Goal: Task Accomplishment & Management: Manage account settings

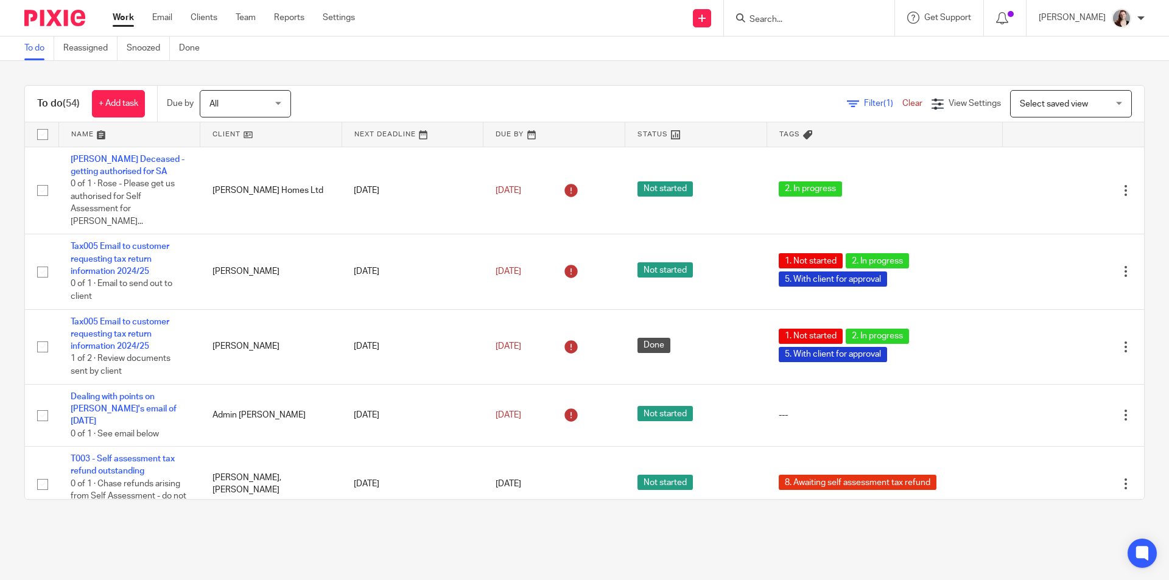
click at [841, 21] on input "Search" at bounding box center [803, 20] width 110 height 11
click at [836, 22] on input "h053" at bounding box center [803, 20] width 110 height 11
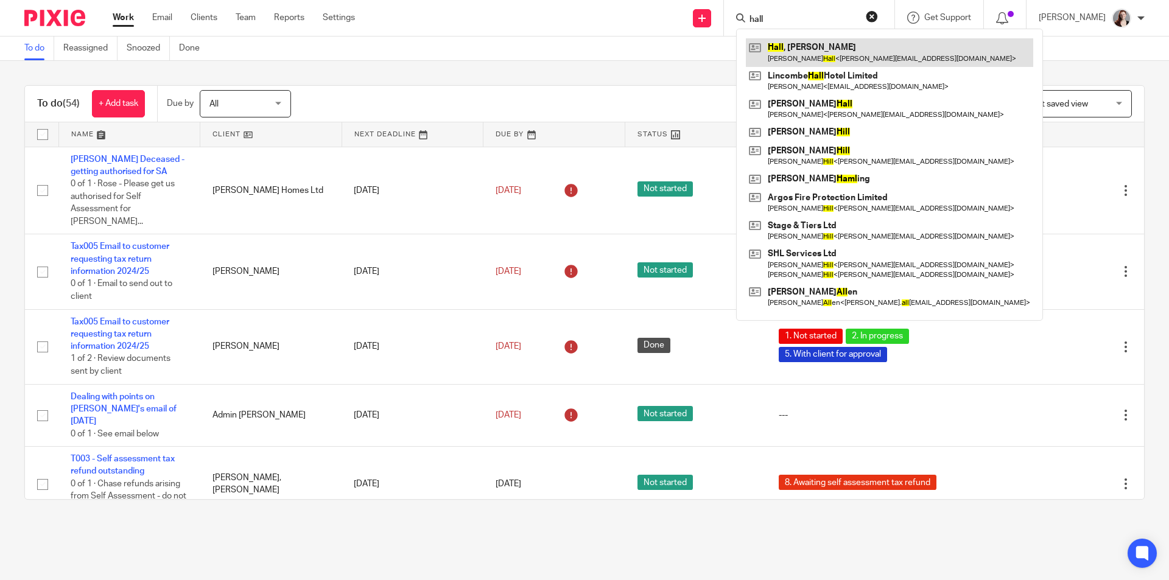
type input "hall"
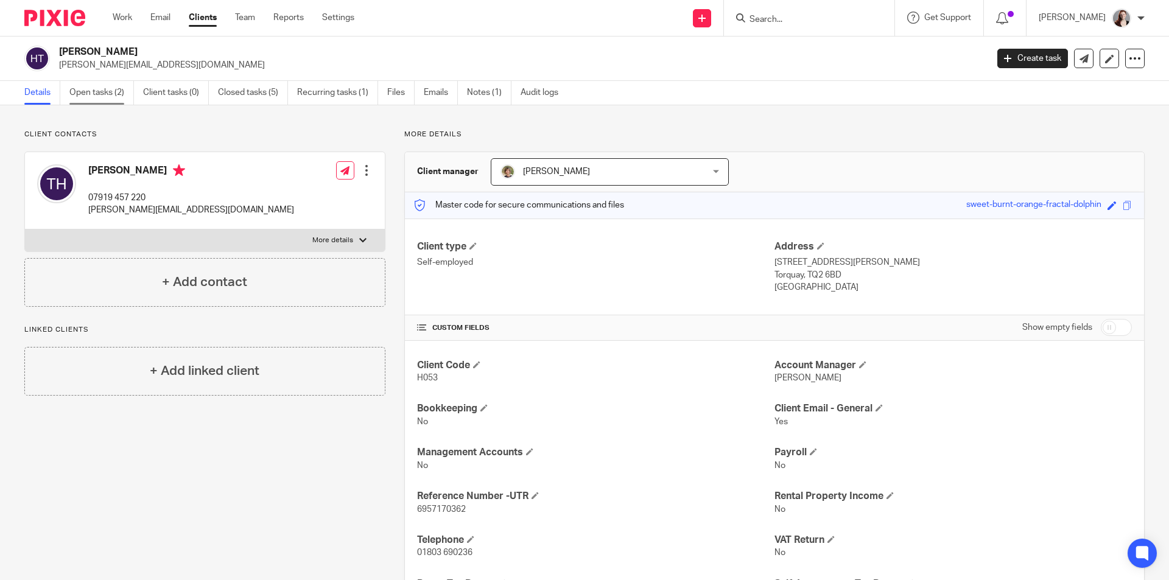
click at [99, 93] on link "Open tasks (2)" at bounding box center [101, 93] width 65 height 24
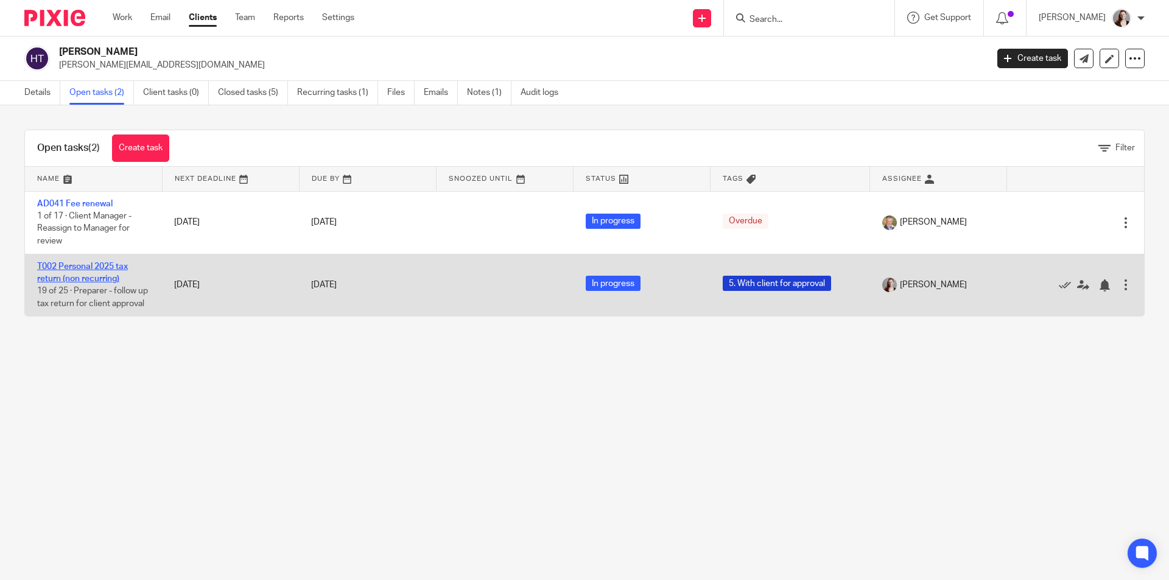
click at [82, 267] on link "T002 Personal 2025 tax return (non recurring)" at bounding box center [82, 272] width 91 height 21
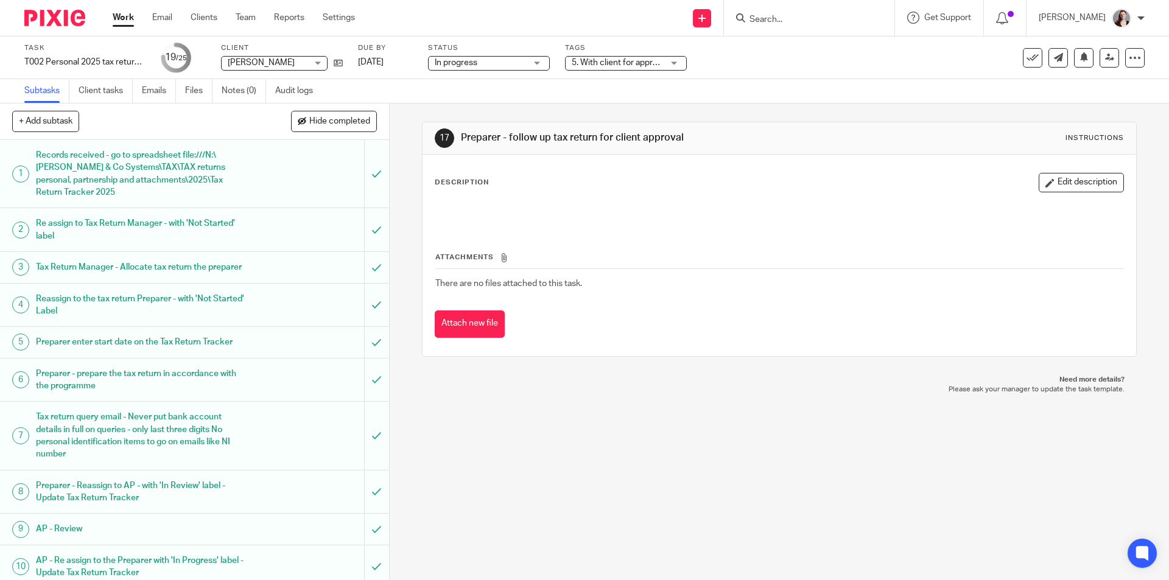
scroll to position [611, 0]
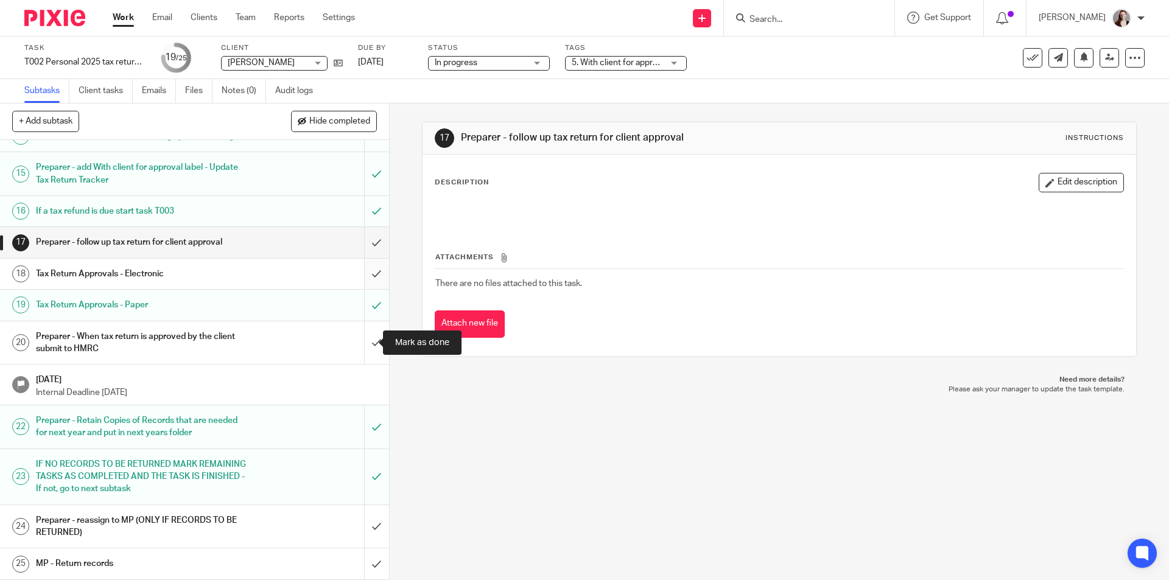
drag, startPoint x: 367, startPoint y: 341, endPoint x: 353, endPoint y: 273, distance: 69.6
click at [367, 339] on input "submit" at bounding box center [194, 342] width 389 height 43
click at [364, 268] on input "submit" at bounding box center [194, 274] width 389 height 30
click at [364, 247] on input "submit" at bounding box center [194, 242] width 389 height 30
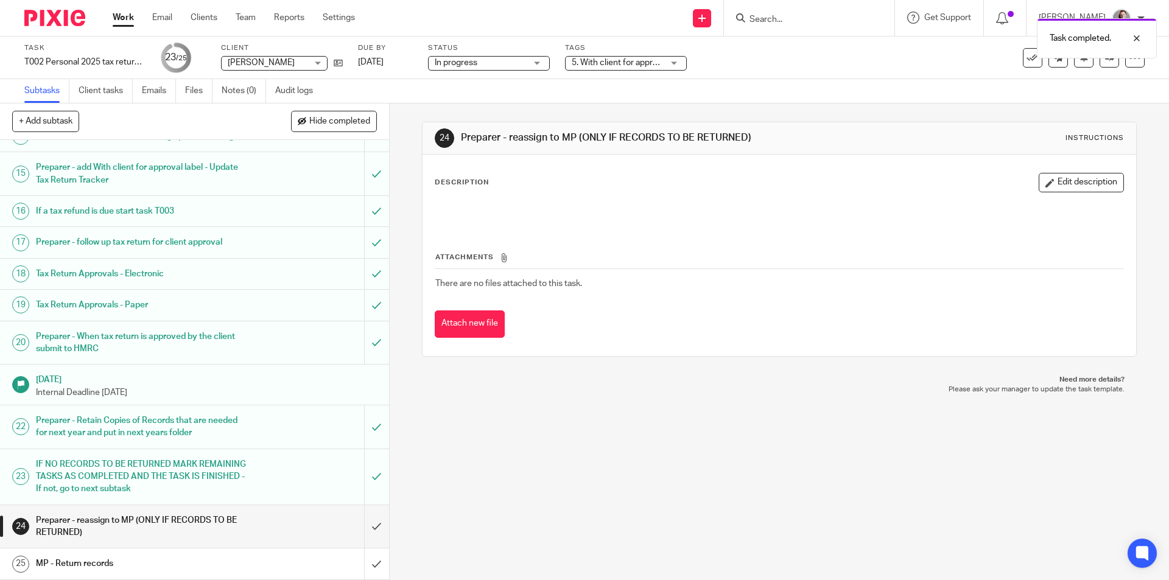
scroll to position [611, 0]
click at [656, 69] on div "5. With client for approval" at bounding box center [626, 63] width 122 height 15
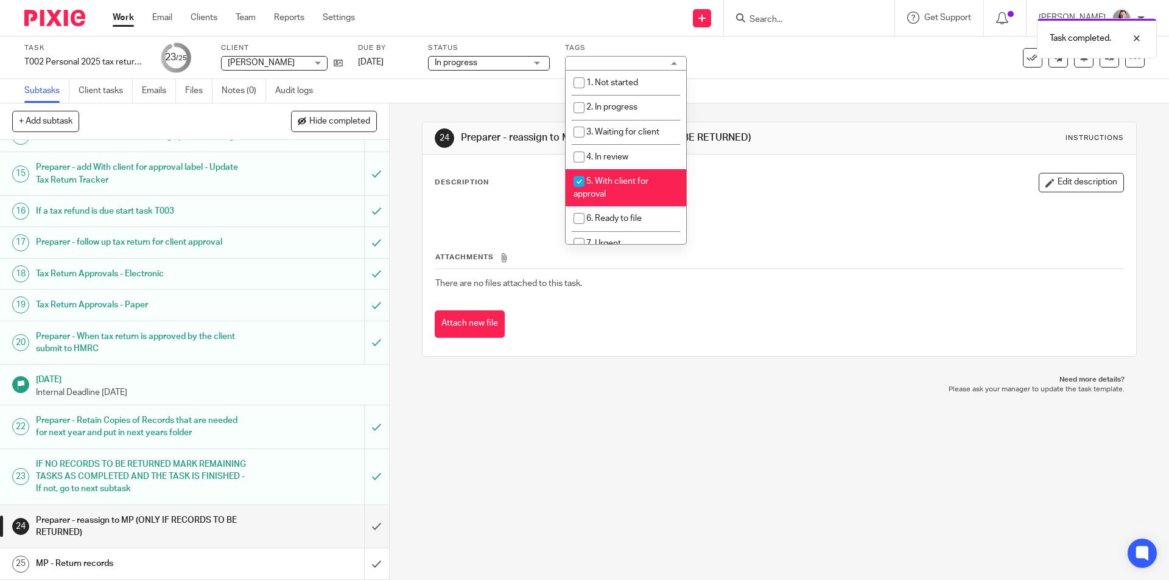
click at [600, 189] on li "5. With client for approval" at bounding box center [626, 187] width 121 height 37
checkbox input "false"
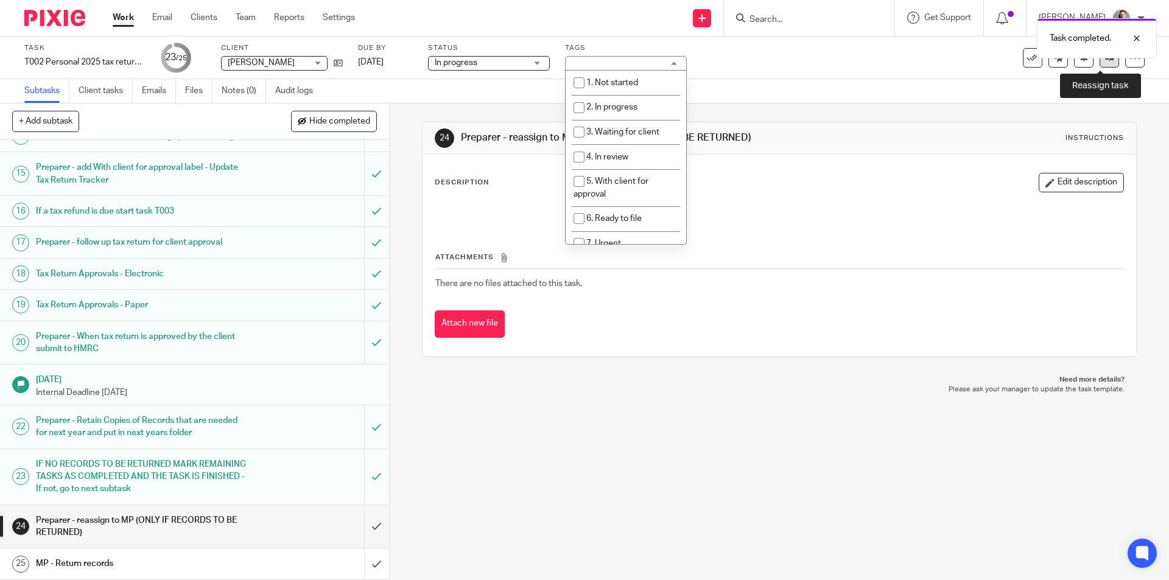
click at [1099, 63] on link at bounding box center [1108, 57] width 19 height 19
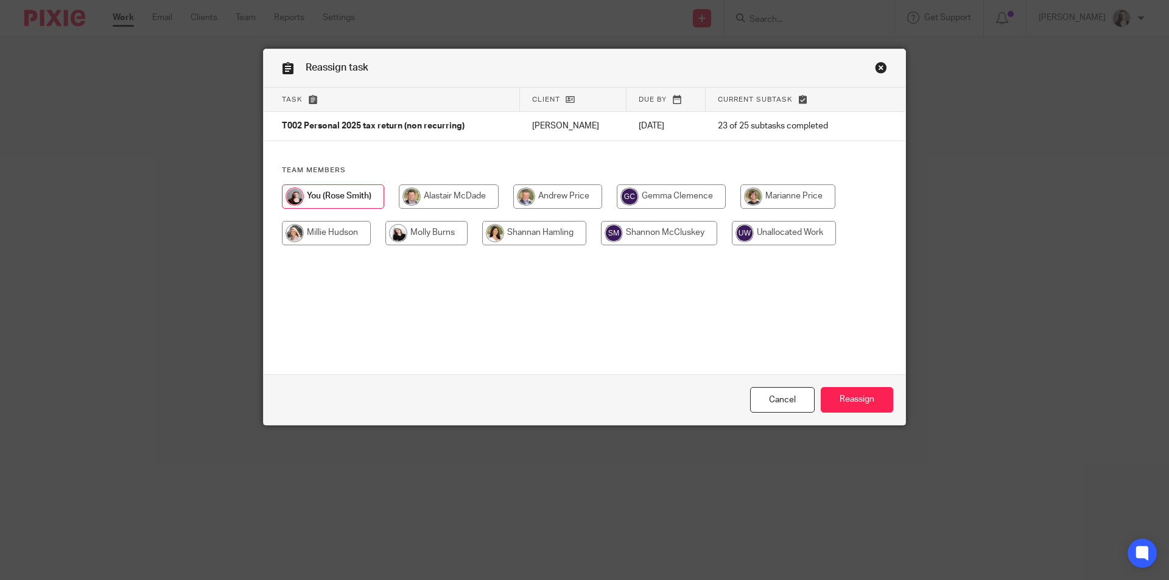
click at [785, 194] on input "radio" at bounding box center [787, 196] width 95 height 24
radio input "true"
click at [863, 389] on input "Reassign" at bounding box center [857, 400] width 72 height 26
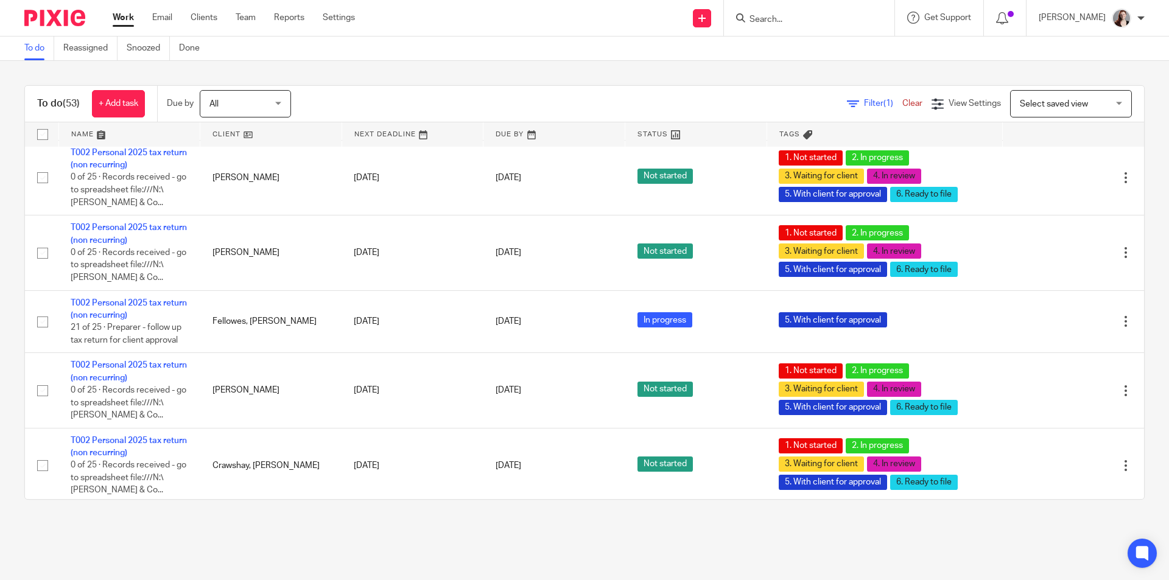
scroll to position [3452, 0]
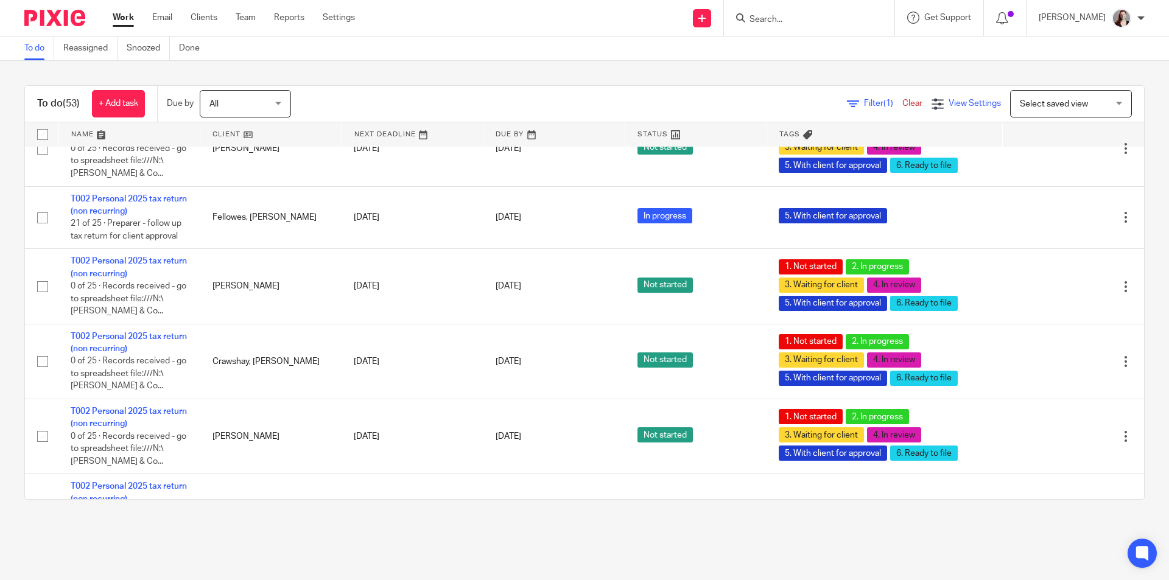
click at [931, 99] on icon at bounding box center [937, 104] width 12 height 12
click at [717, 77] on div "To do (53) + Add task Due by All All Today Tomorrow This week Next week This mo…" at bounding box center [584, 292] width 1169 height 463
click at [1042, 102] on span "Select saved view" at bounding box center [1054, 104] width 68 height 9
click at [780, 93] on div "Filter (1) Clear View Settings View Settings (1) Filters Clear Save Manage save…" at bounding box center [728, 103] width 832 height 27
click at [948, 102] on span "View Settings" at bounding box center [974, 103] width 52 height 9
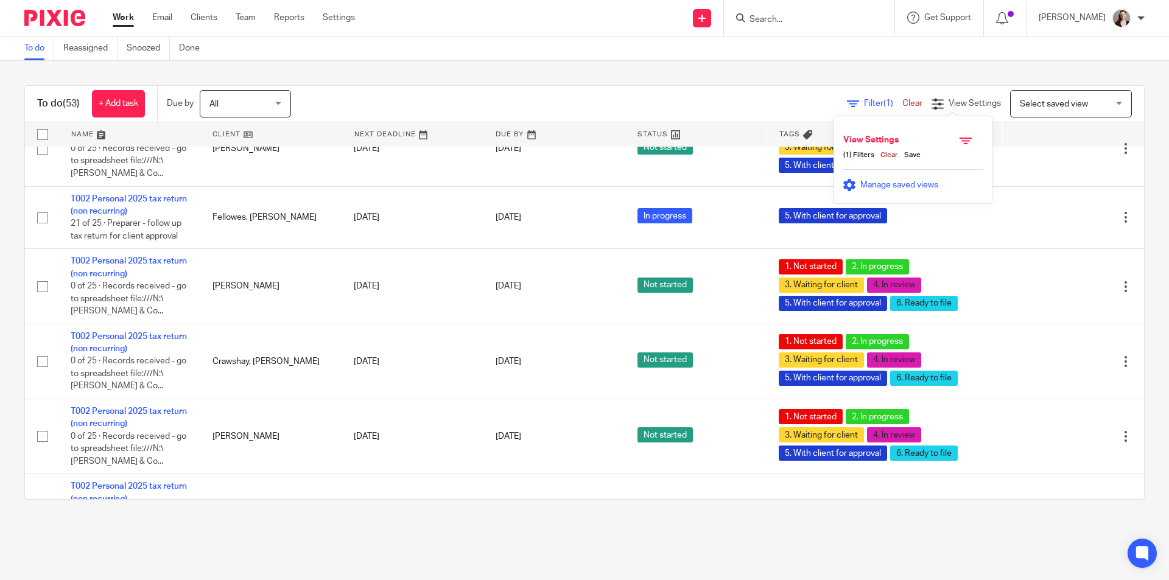
click at [887, 181] on span "Manage saved views" at bounding box center [899, 185] width 78 height 9
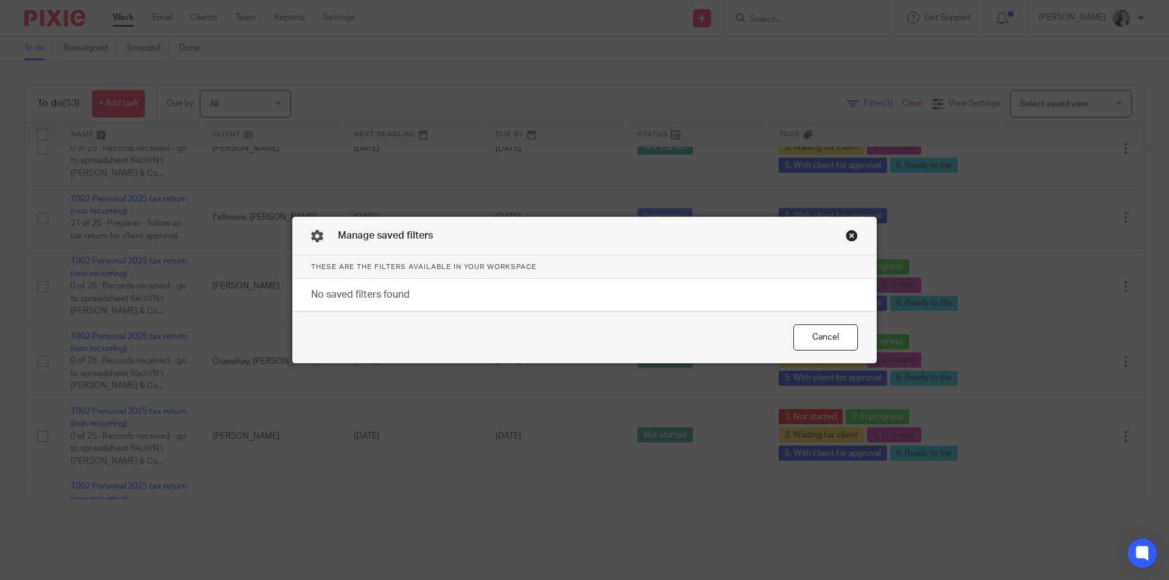
click at [848, 236] on div "Close this dialog window" at bounding box center [852, 236] width 12 height 12
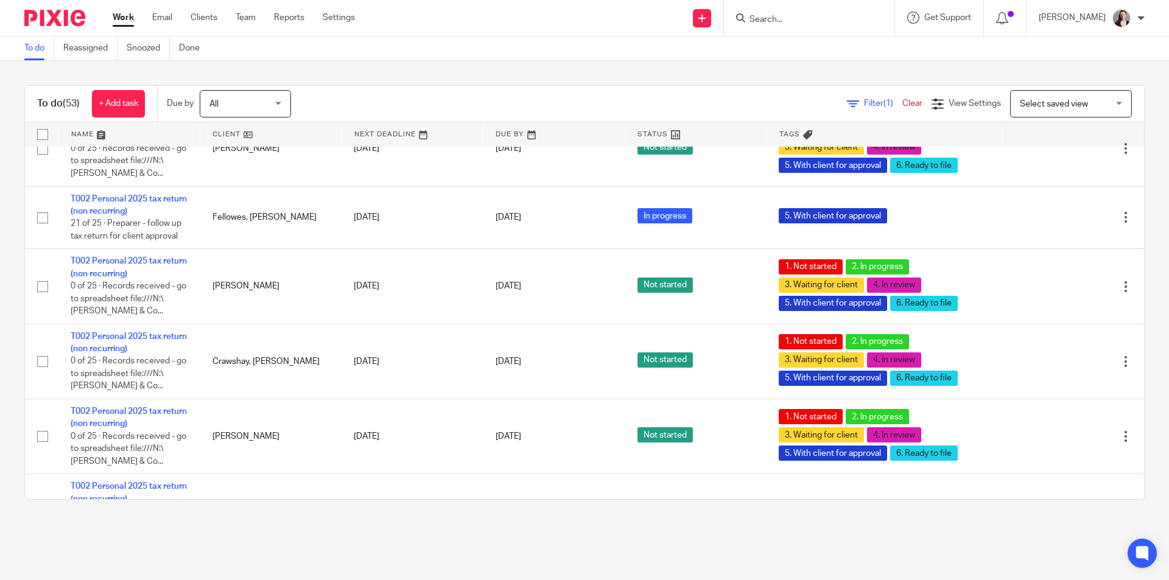
click at [864, 103] on span "Filter (1)" at bounding box center [883, 103] width 38 height 9
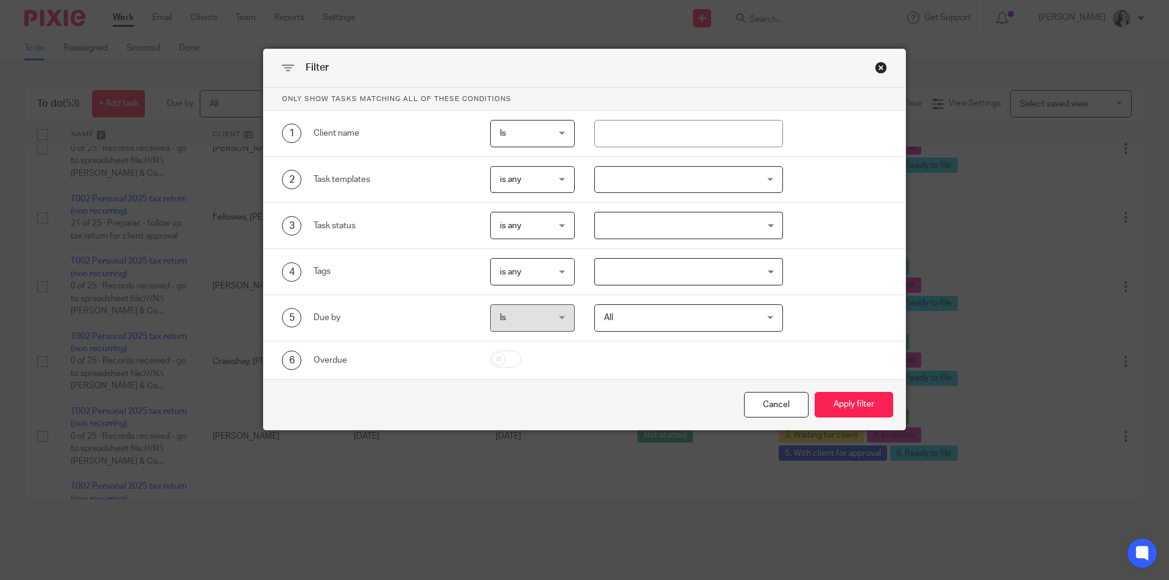
click at [609, 276] on input "Search for option" at bounding box center [686, 271] width 180 height 21
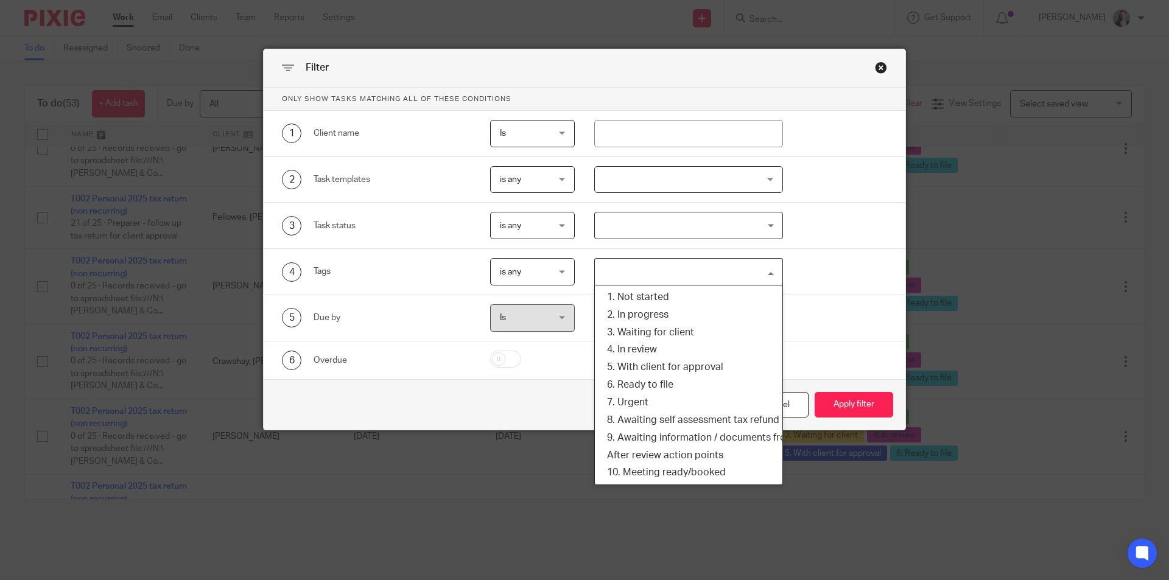
click at [794, 240] on div "3 Task status is any is any is any is none is_any Loading..." at bounding box center [585, 226] width 642 height 46
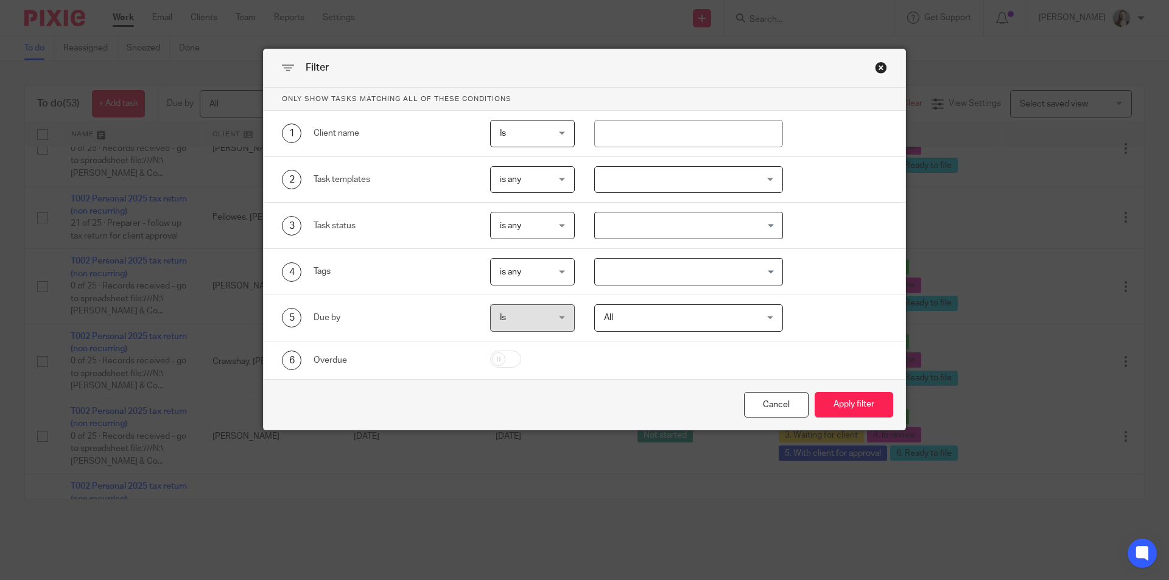
click at [875, 73] on div "Close this dialog window" at bounding box center [881, 67] width 12 height 12
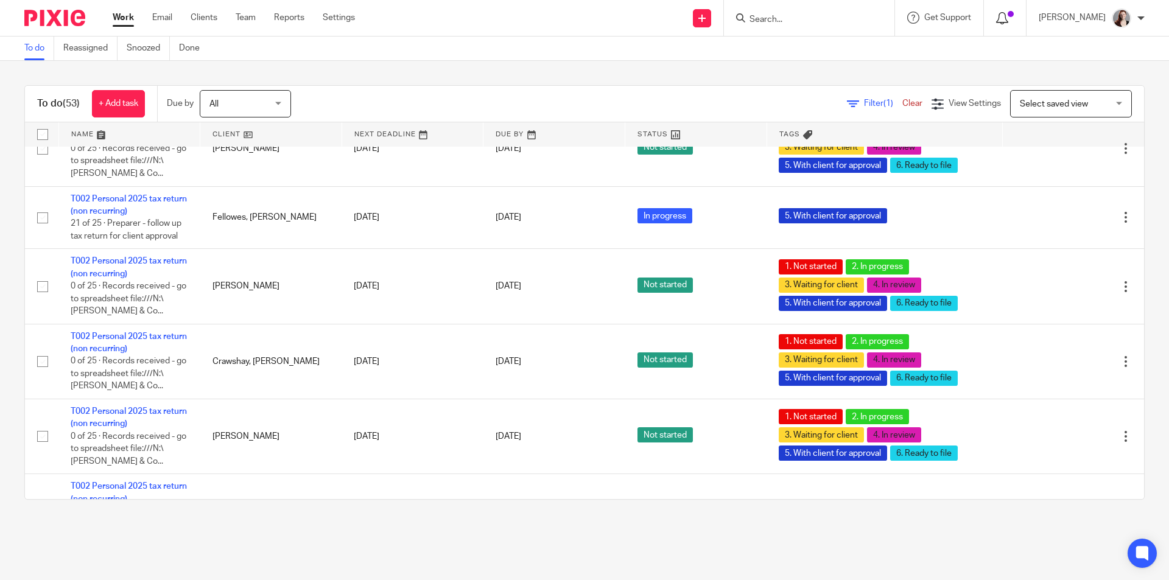
click at [1008, 19] on icon at bounding box center [1002, 18] width 12 height 12
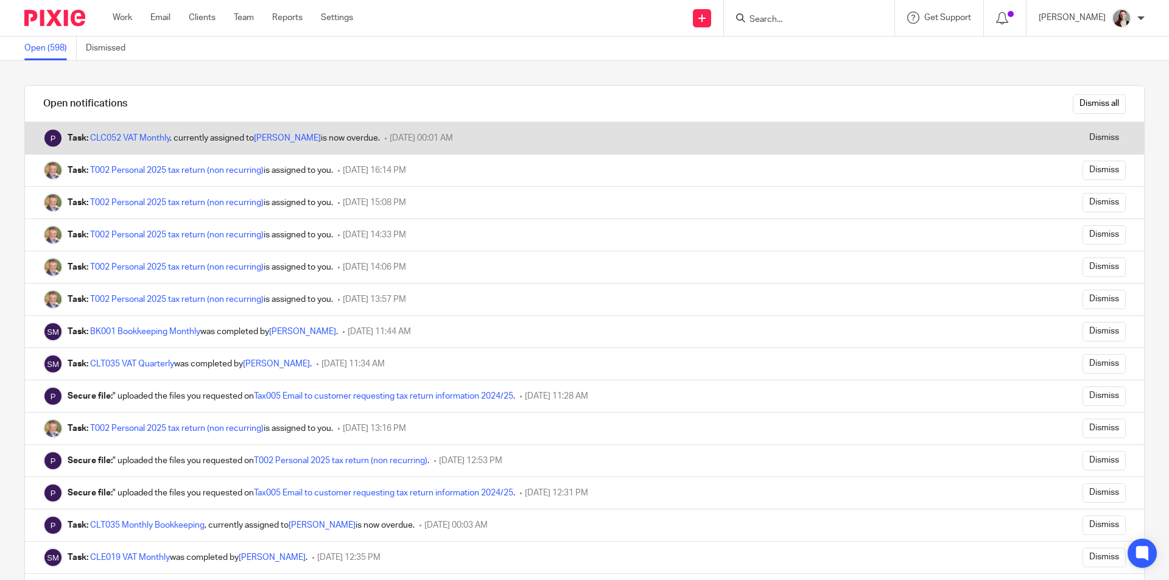
click at [453, 137] on span "17 August 2025 00:01 AM" at bounding box center [421, 138] width 63 height 9
click at [121, 142] on div "Task: CLC052 VAT Monthly , currently assigned to Shannon McCluskey is now overd…" at bounding box center [224, 138] width 312 height 12
click at [116, 139] on link "CLC052 VAT Monthly" at bounding box center [130, 138] width 80 height 9
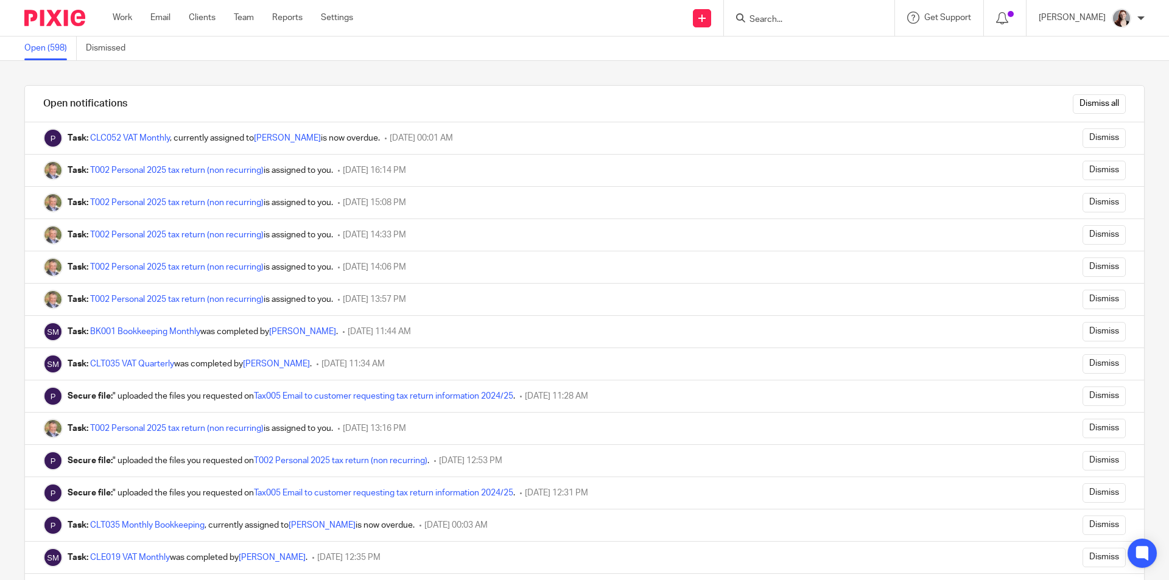
click at [121, 25] on div "Work Email Clients Team Reports Settings Work Email Clients Team Reports Settin…" at bounding box center [235, 18] width 271 height 36
click at [122, 16] on link "Work" at bounding box center [122, 18] width 19 height 12
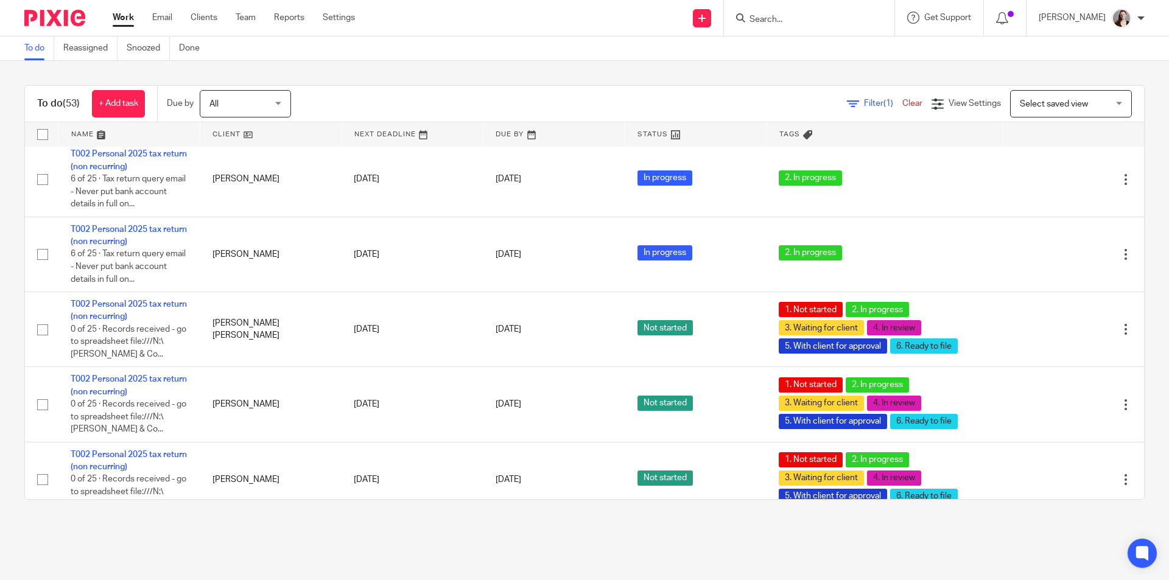
scroll to position [2742, 0]
